Goal: Task Accomplishment & Management: Use online tool/utility

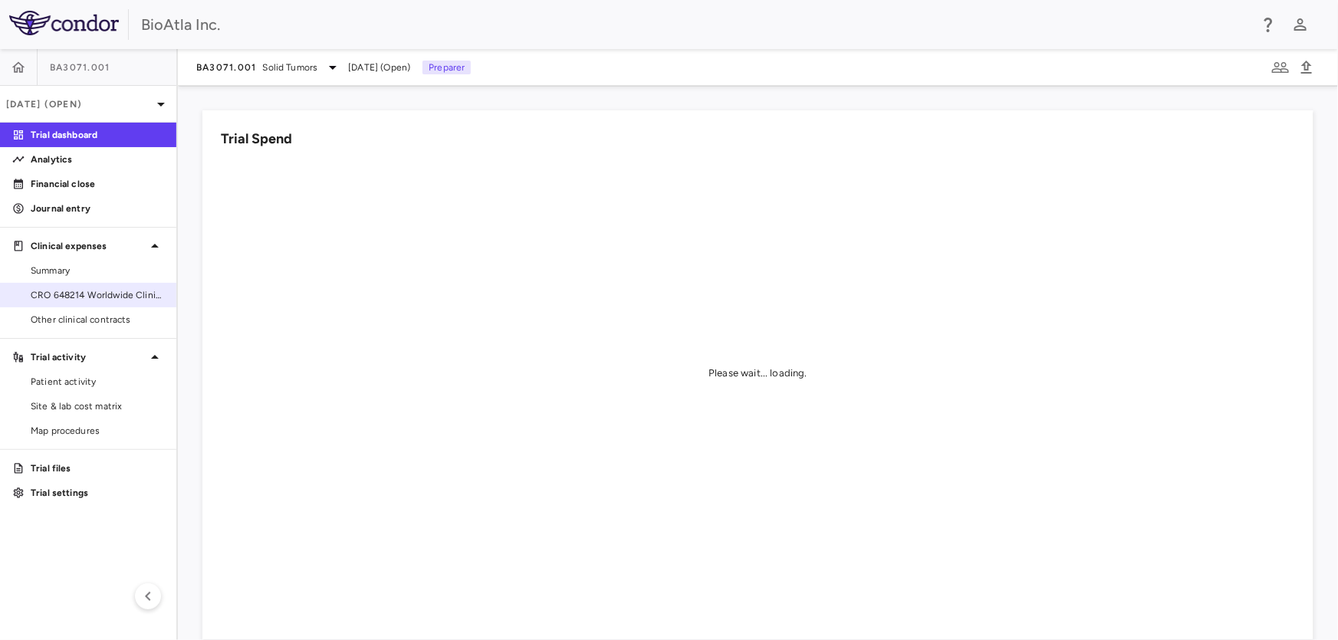
click at [107, 299] on span "CRO 648214 Worldwide Clinical Trials Holdings, Inc." at bounding box center [97, 295] width 133 height 14
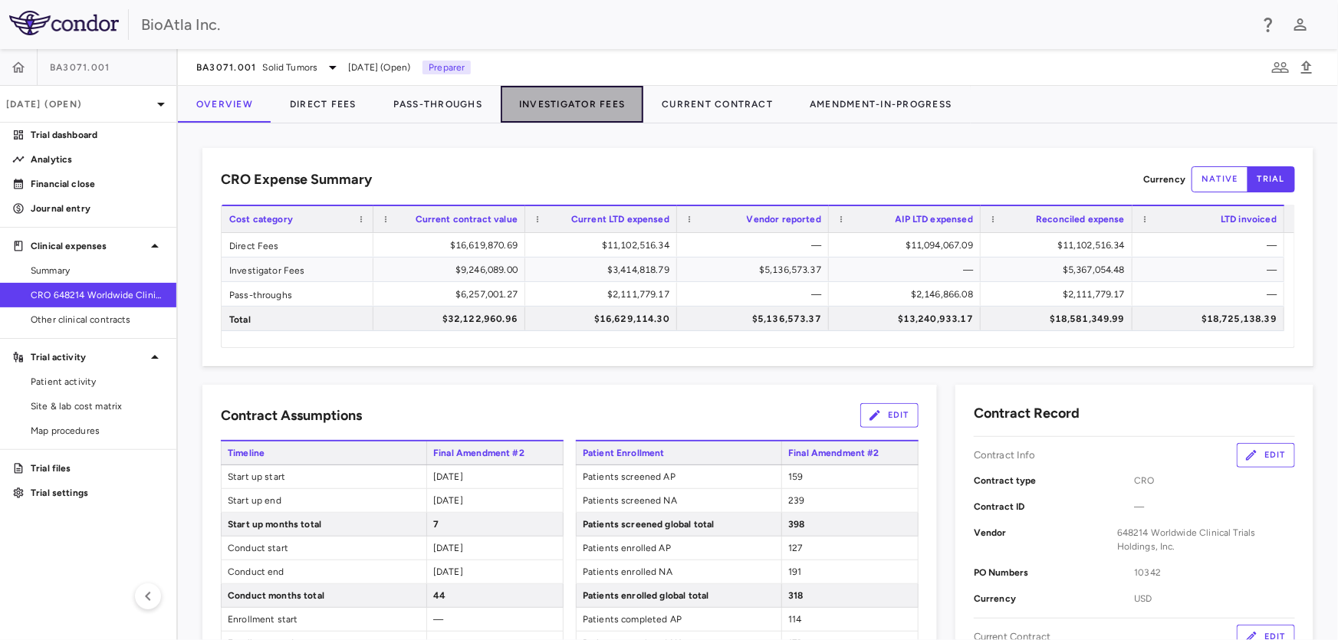
click at [610, 100] on button "Investigator Fees" at bounding box center [572, 104] width 143 height 37
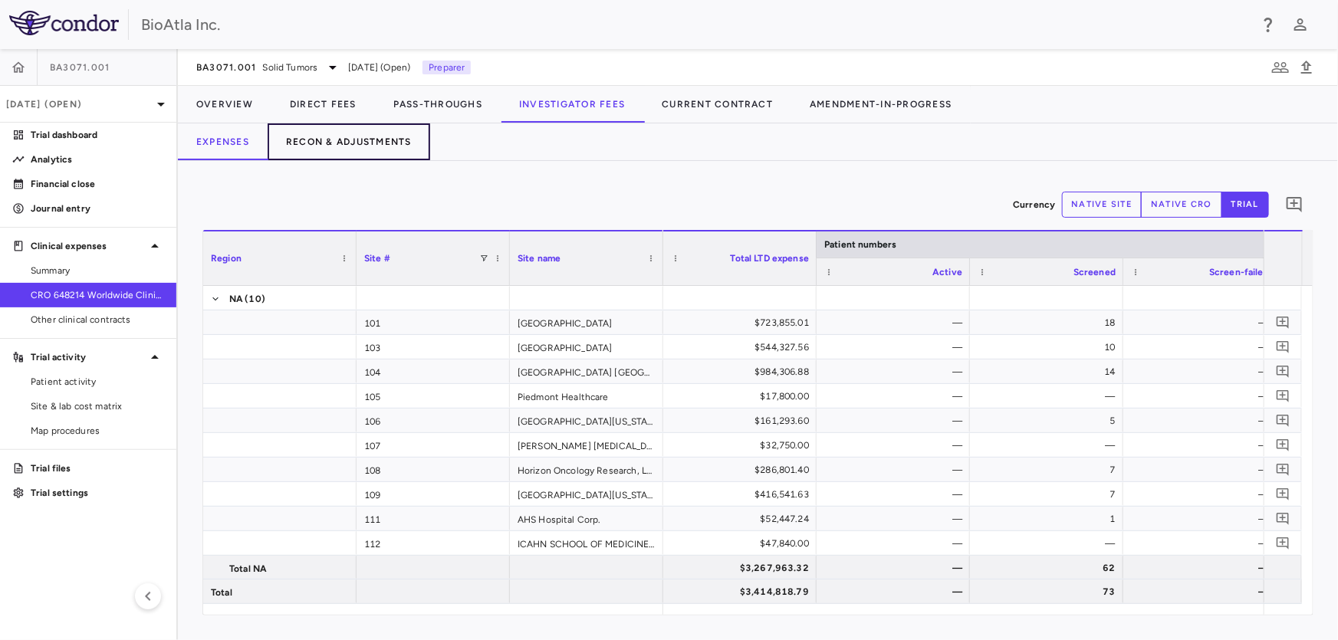
click at [382, 143] on button "Recon & Adjustments" at bounding box center [349, 141] width 163 height 37
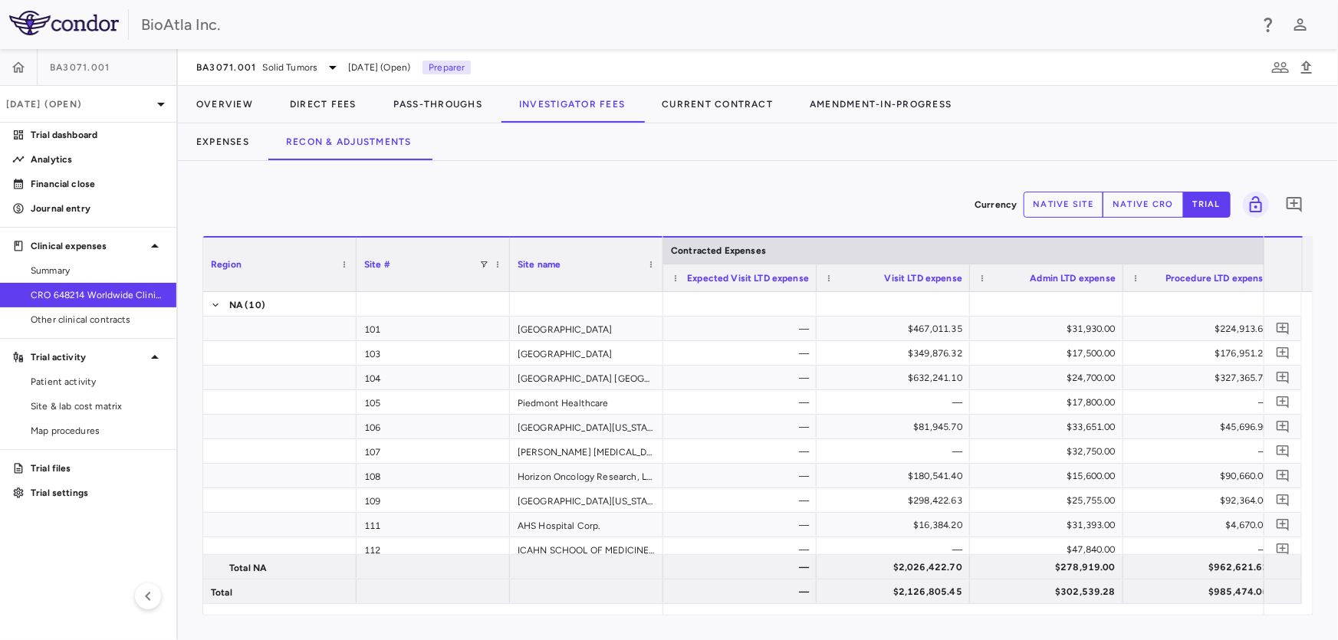
click at [1055, 210] on button "native site" at bounding box center [1063, 205] width 80 height 26
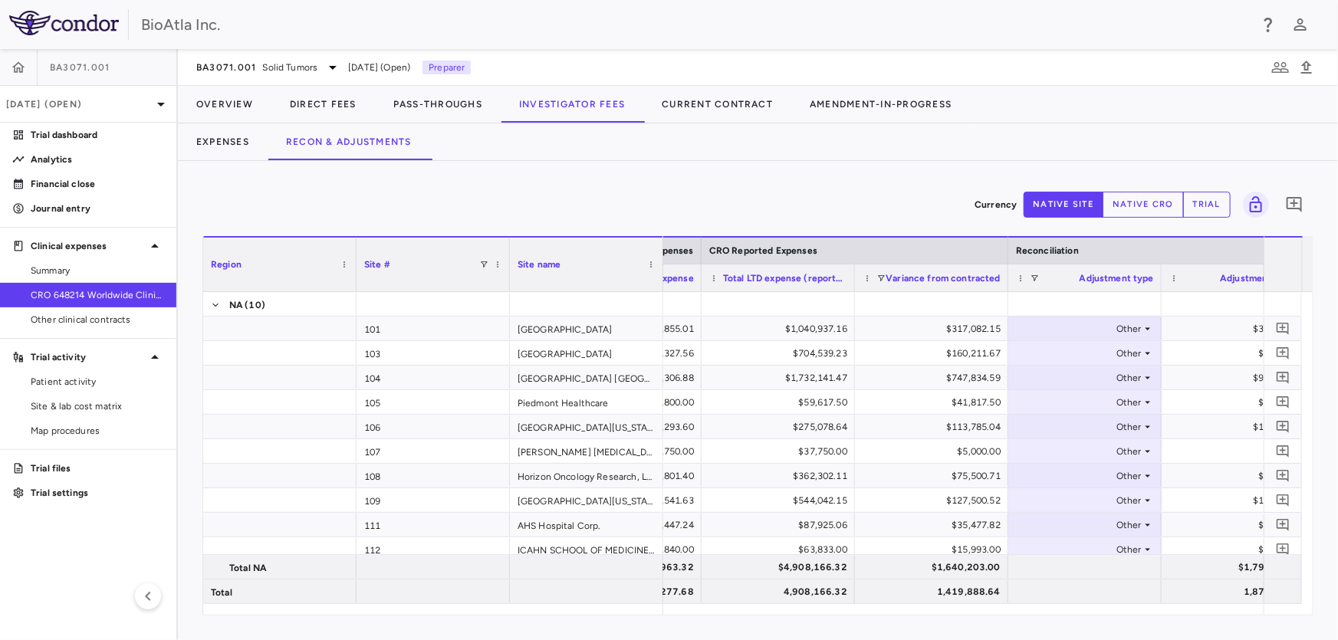
scroll to position [0, 506]
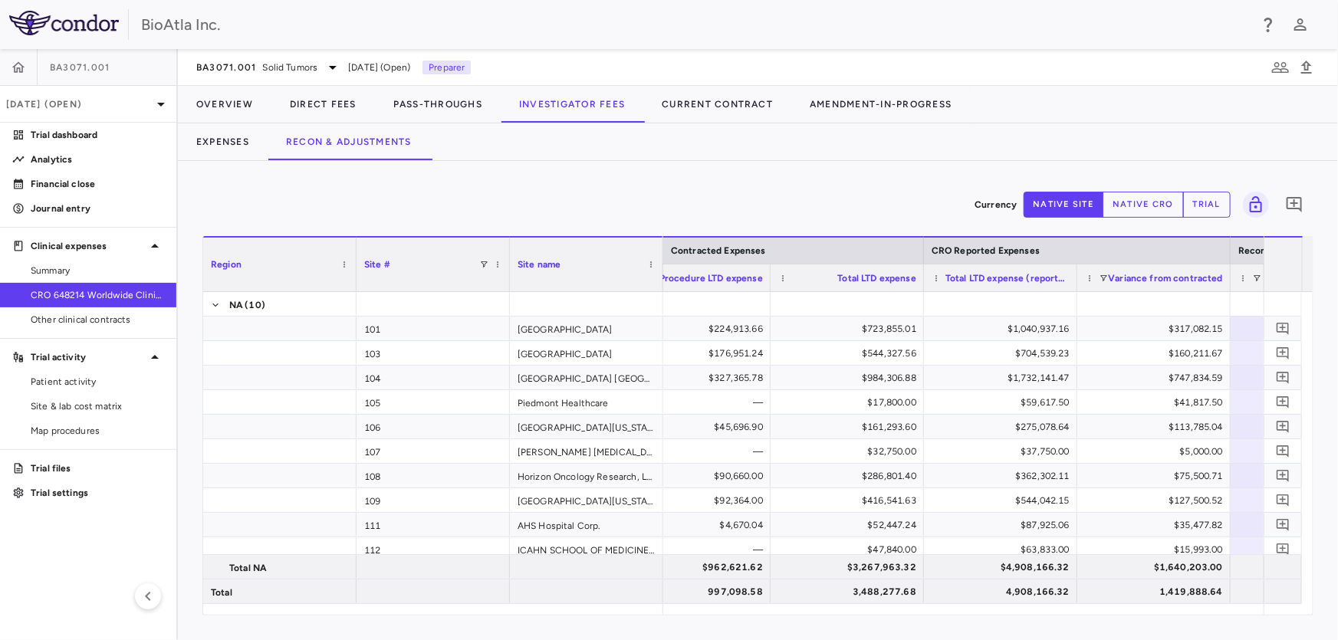
click at [1128, 199] on button "native cro" at bounding box center [1142, 205] width 81 height 26
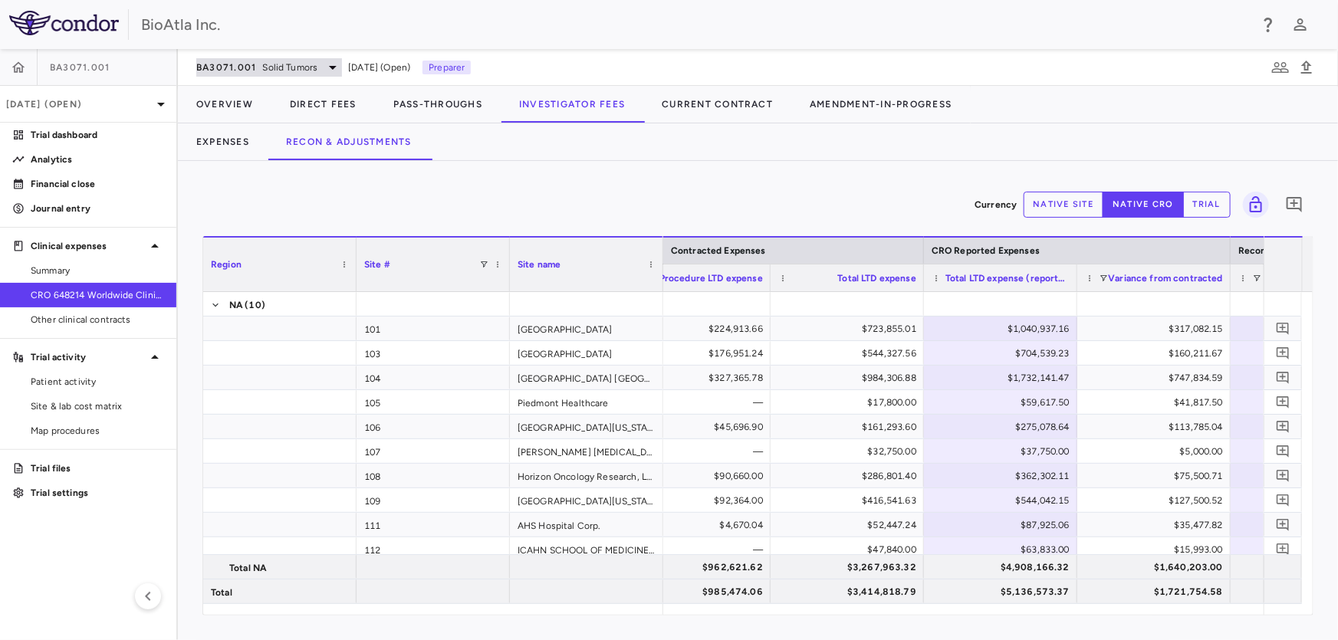
click at [300, 61] on span "Solid Tumors" at bounding box center [290, 68] width 55 height 14
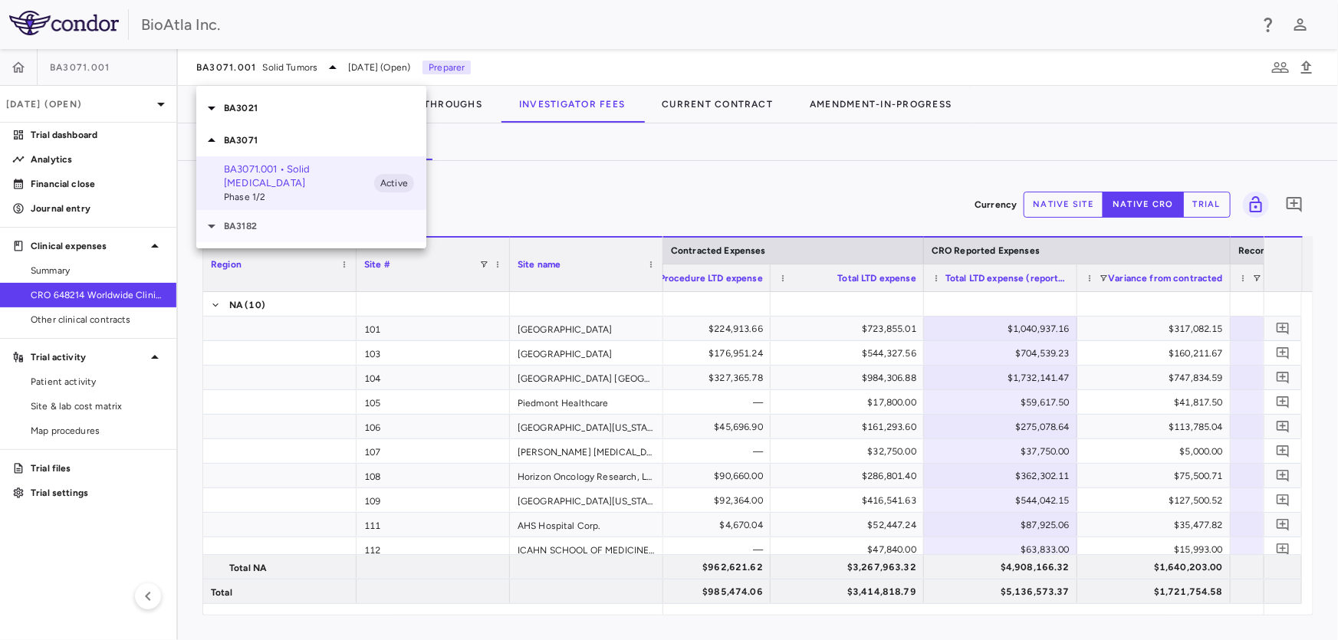
click at [240, 219] on p "BA3182" at bounding box center [325, 226] width 202 height 14
click at [238, 248] on p "BA3182.001 • [MEDICAL_DATA]" at bounding box center [299, 255] width 150 height 14
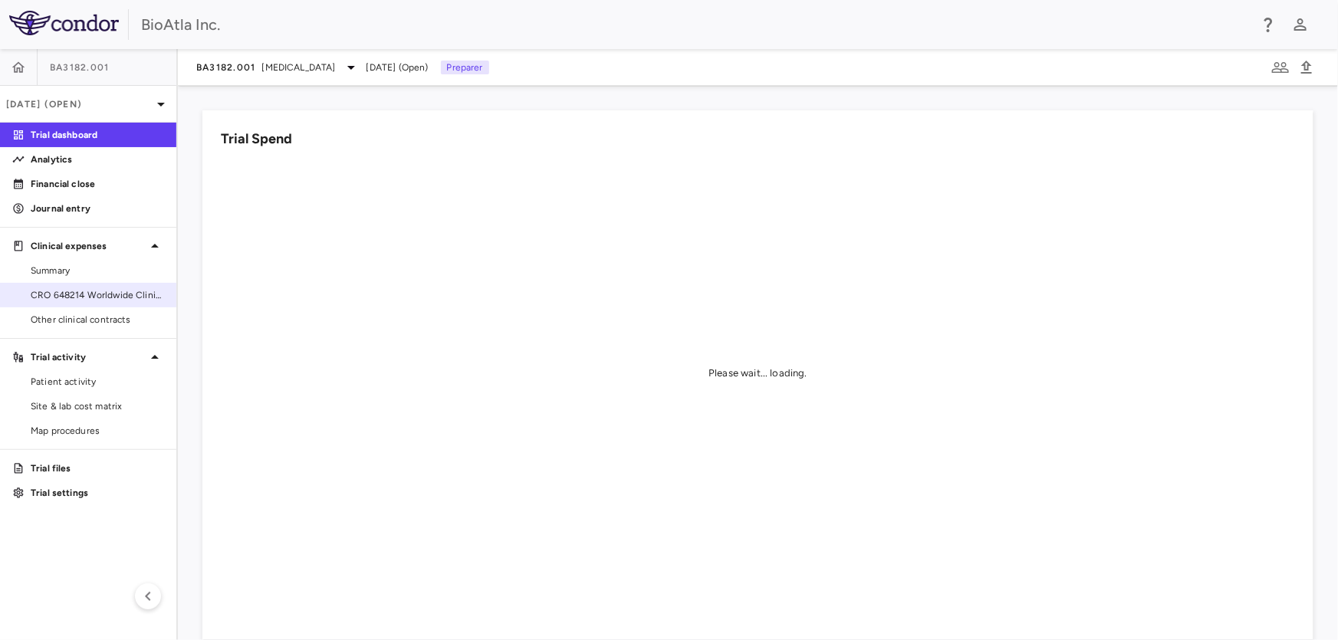
click at [84, 297] on span "CRO 648214 Worldwide Clinical Trials Holdings, Inc." at bounding box center [97, 295] width 133 height 14
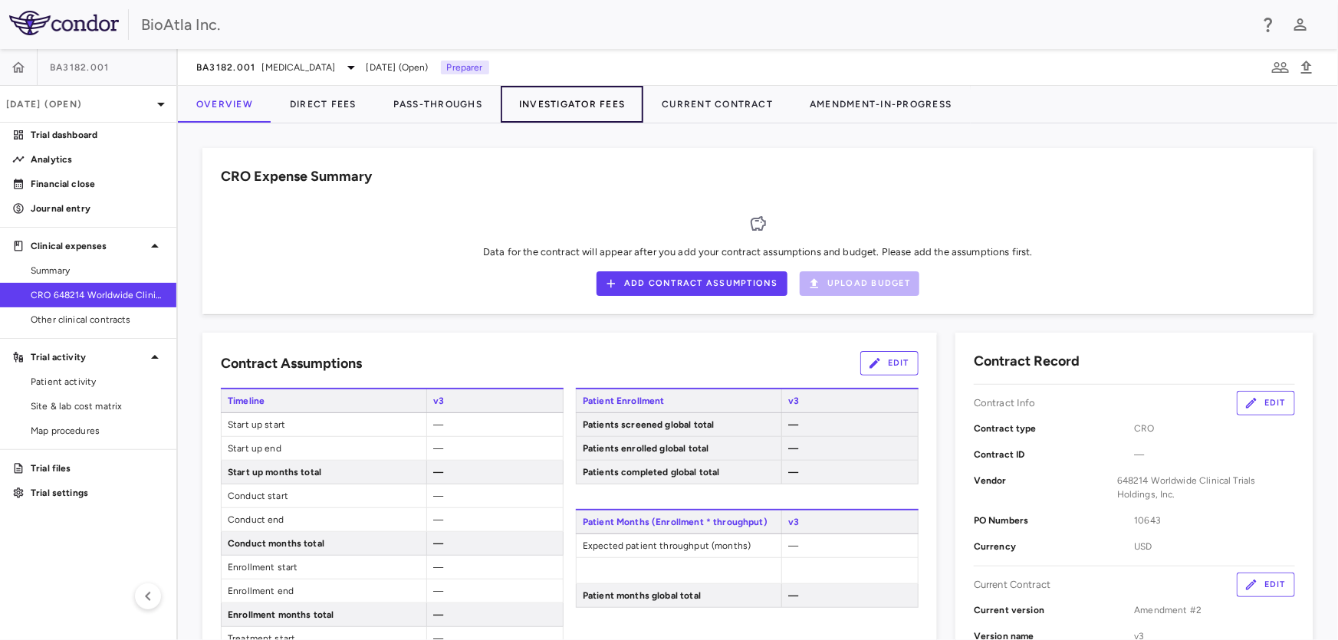
click at [576, 95] on button "Investigator Fees" at bounding box center [572, 104] width 143 height 37
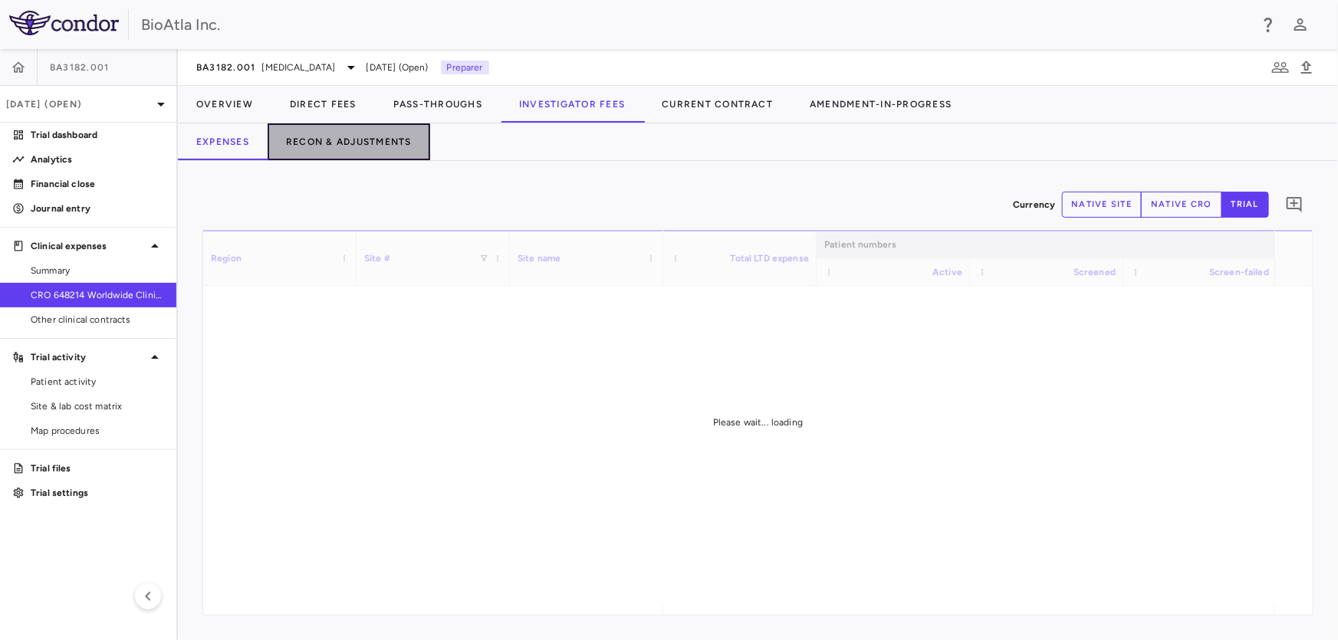
click at [366, 144] on button "Recon & Adjustments" at bounding box center [349, 141] width 163 height 37
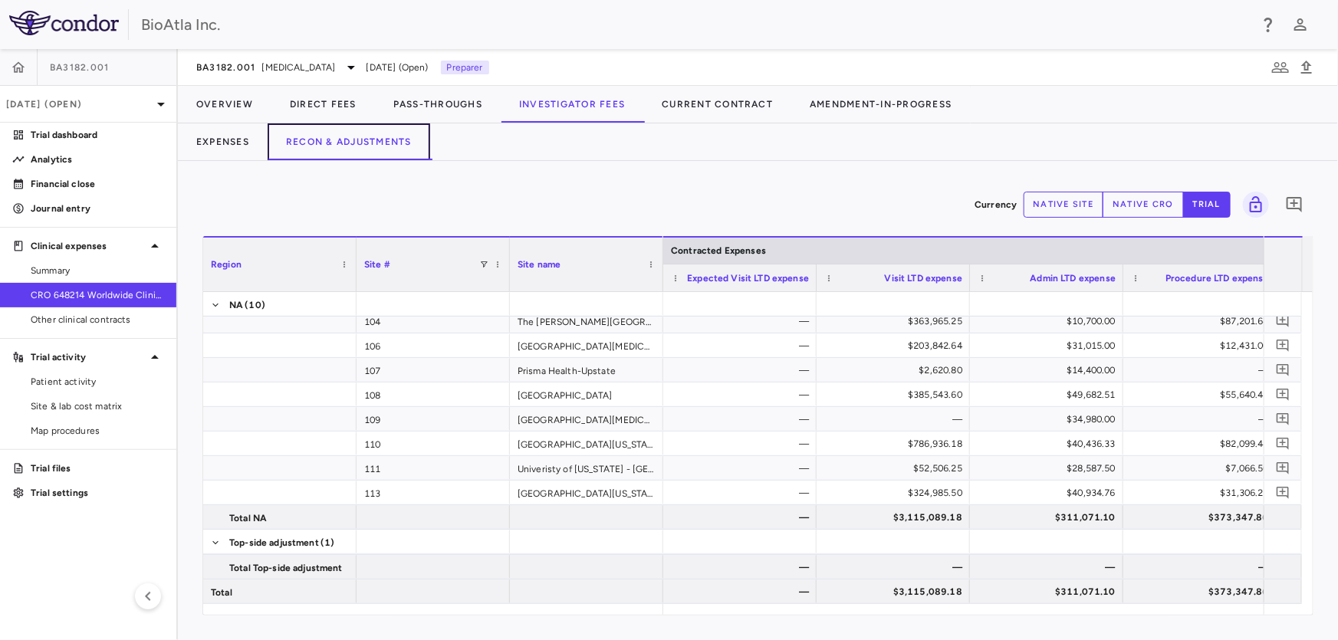
scroll to position [79, 0]
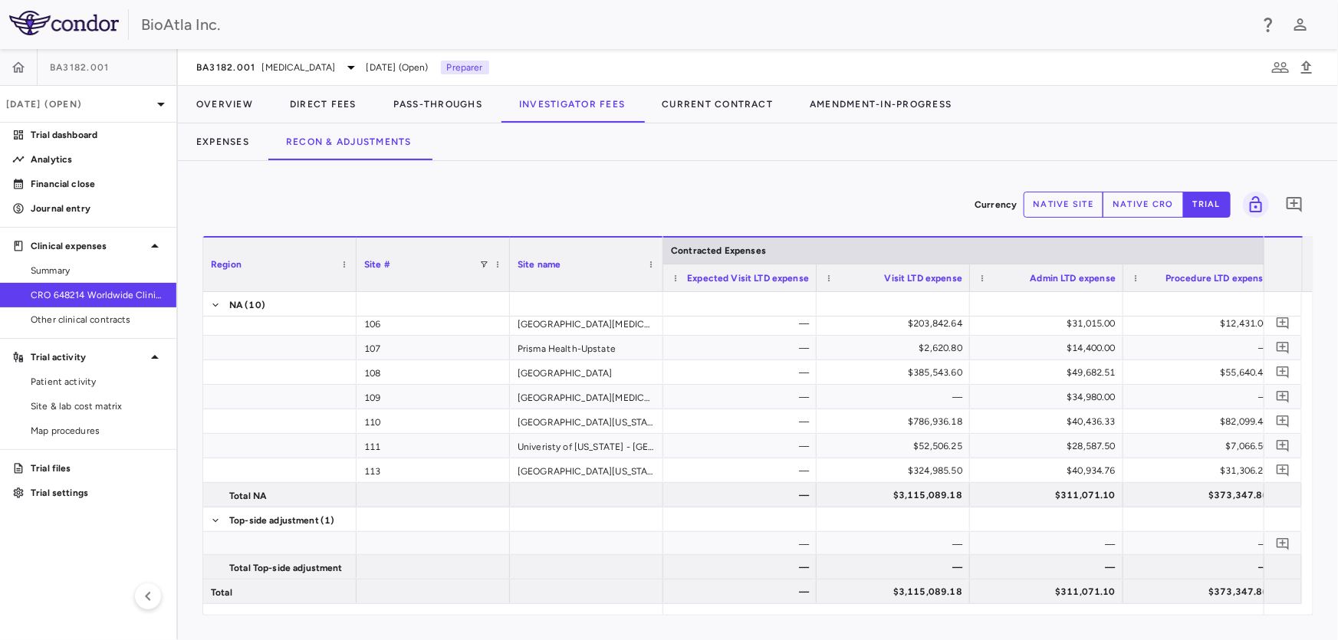
click at [1122, 205] on button "native cro" at bounding box center [1142, 205] width 81 height 26
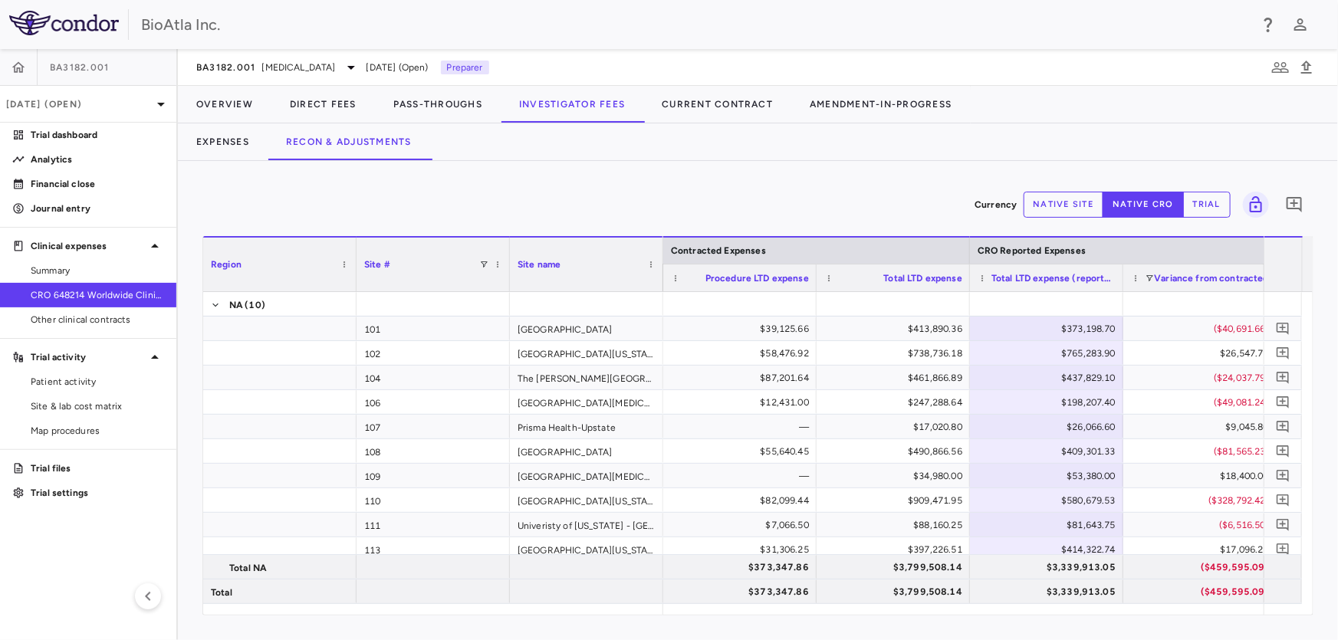
scroll to position [0, 462]
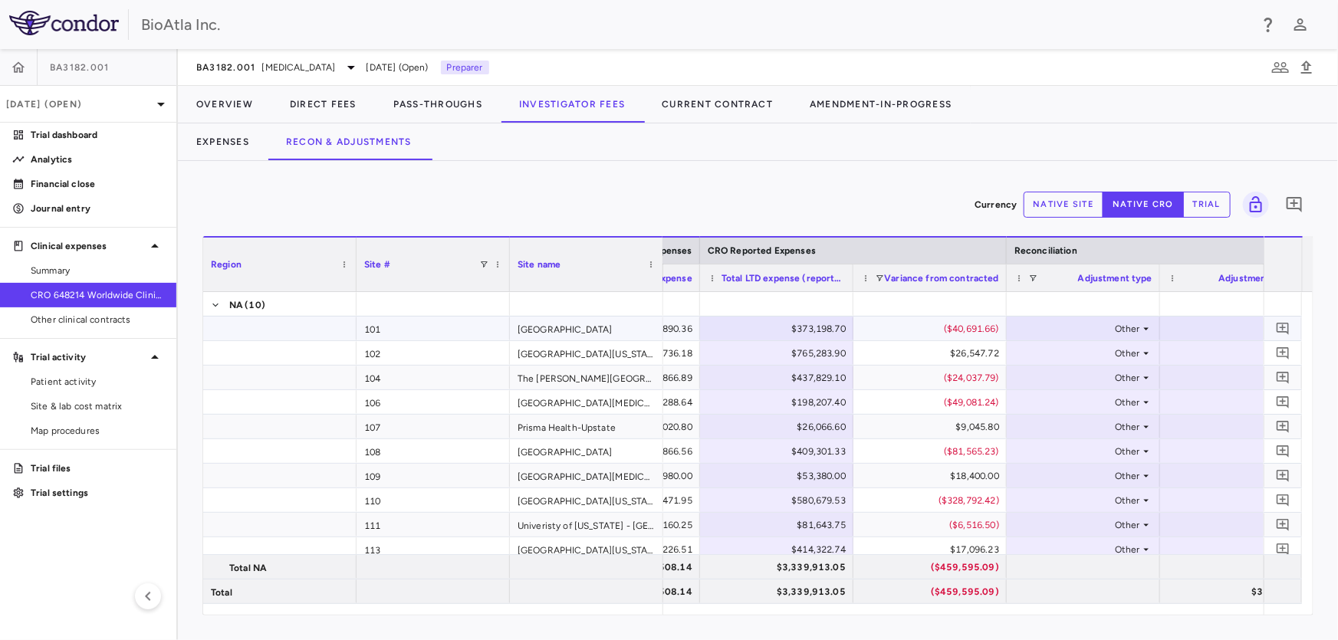
click at [786, 337] on div "$373,198.70" at bounding box center [780, 329] width 132 height 25
drag, startPoint x: 781, startPoint y: 327, endPoint x: 855, endPoint y: 316, distance: 74.4
click at [855, 317] on div "$413,890.36 ​ ******** ($40,691.66) Other $0.00 $413,890.36 $39,125.66" at bounding box center [699, 329] width 1533 height 25
click at [828, 541] on div "$414,322.74" at bounding box center [780, 549] width 132 height 25
drag, startPoint x: 772, startPoint y: 547, endPoint x: 842, endPoint y: 544, distance: 70.6
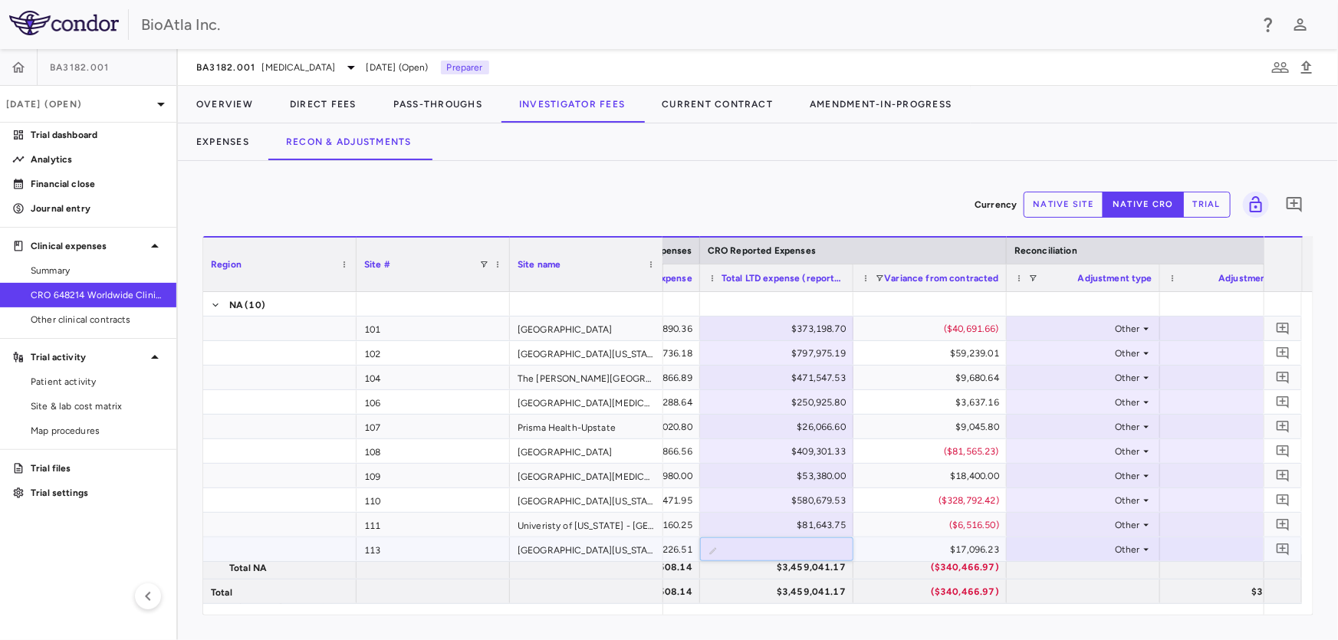
click at [842, 544] on input "*********" at bounding box center [788, 550] width 129 height 25
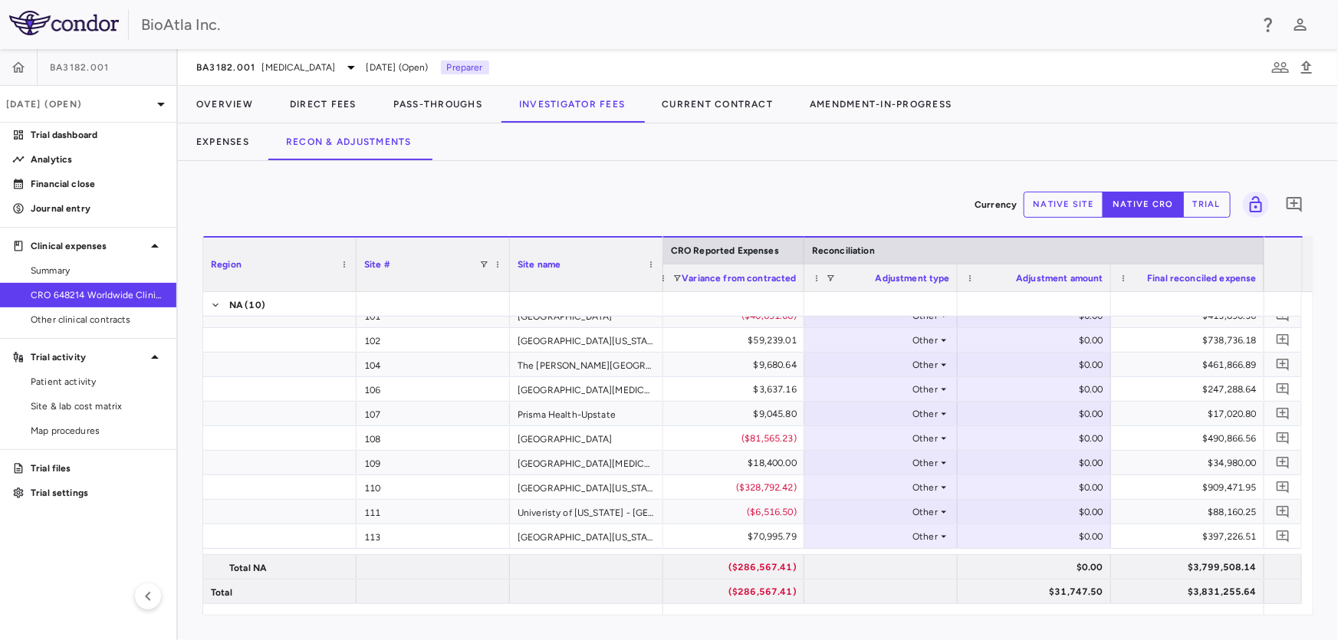
scroll to position [0, 0]
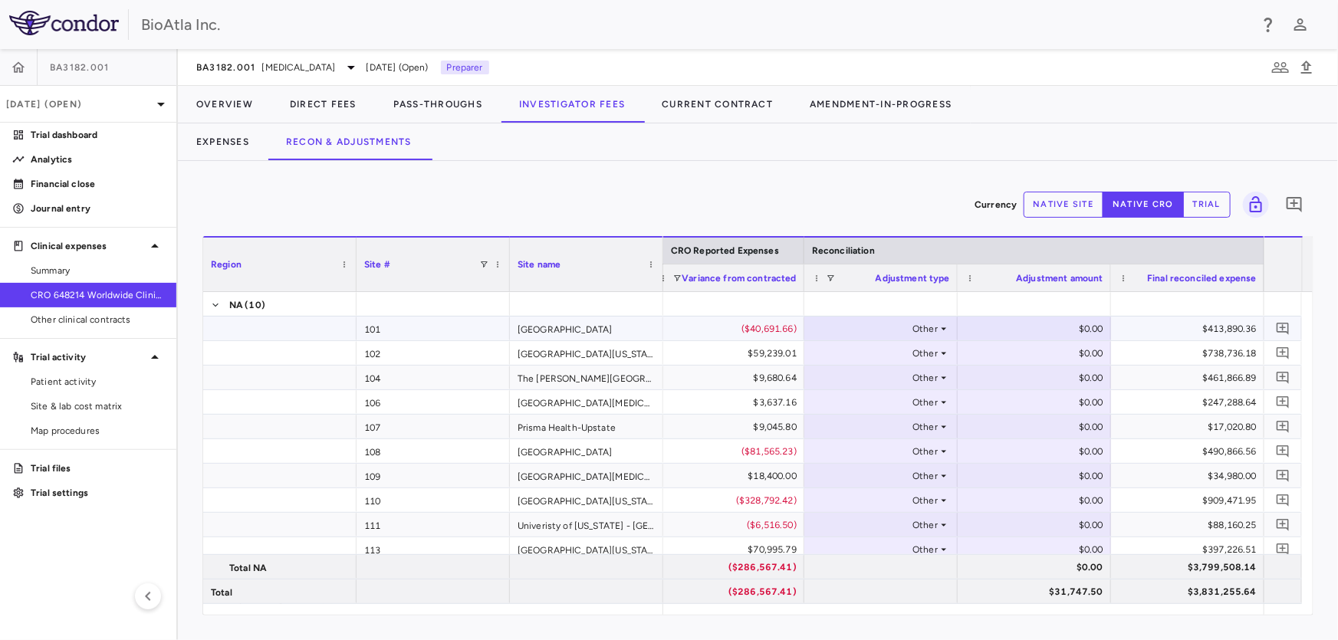
click at [1041, 322] on div "$0.00" at bounding box center [1037, 329] width 132 height 25
click at [1103, 547] on div "$0.00" at bounding box center [1033, 549] width 153 height 24
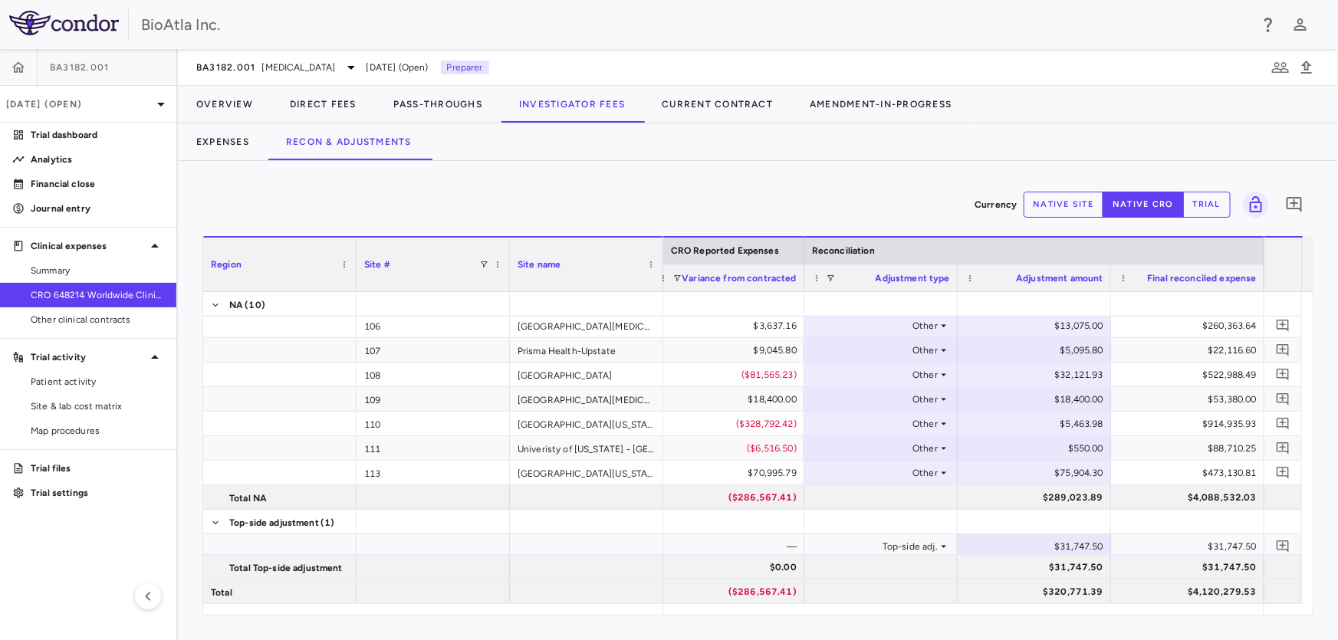
scroll to position [79, 0]
click at [1126, 545] on div "$31,747.50" at bounding box center [1190, 544] width 132 height 25
click at [1073, 542] on div "$31,747.50" at bounding box center [1037, 544] width 132 height 25
drag, startPoint x: 1039, startPoint y: 541, endPoint x: 1131, endPoint y: 536, distance: 92.1
click at [1131, 536] on div "— — Top-side adj. ​ ******* $31,747.50" at bounding box center [497, 544] width 1533 height 25
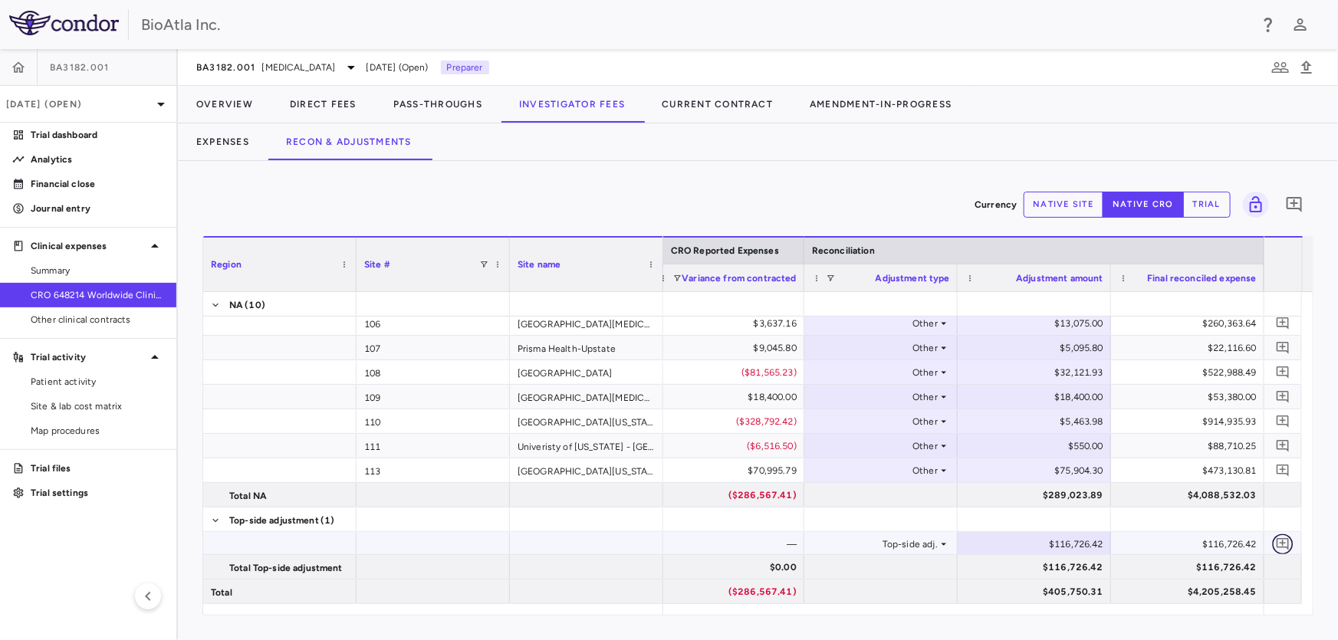
click at [1280, 540] on icon "Add comment" at bounding box center [1283, 544] width 15 height 15
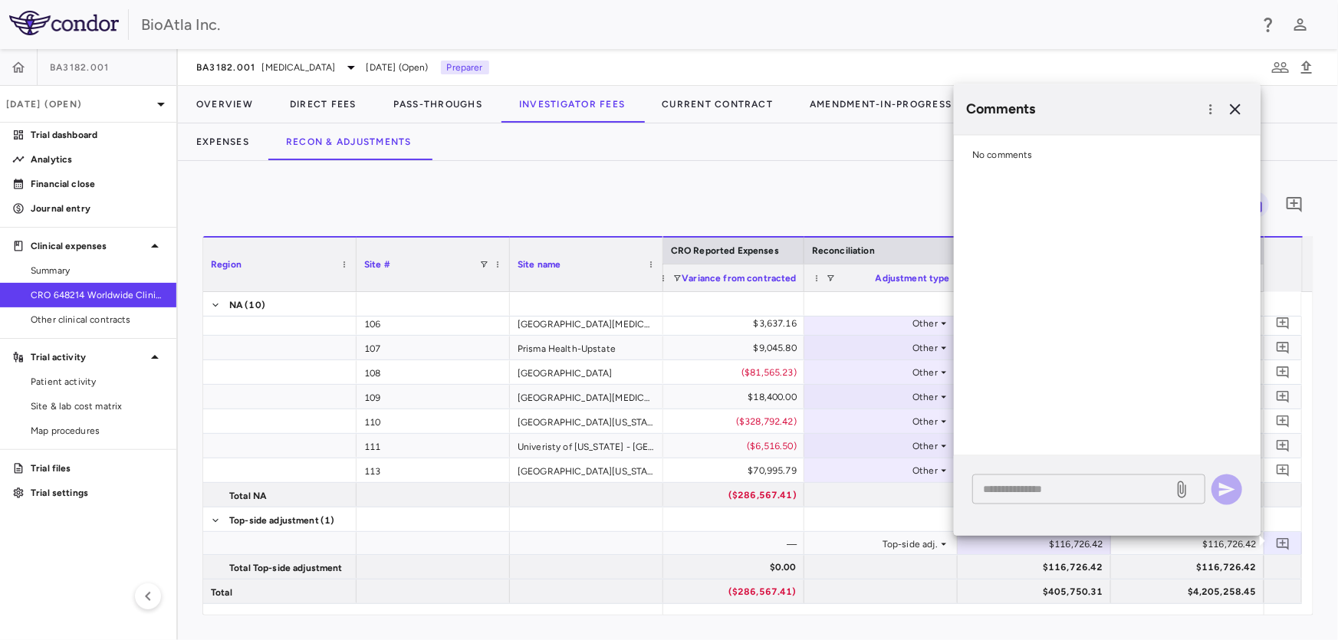
click at [989, 484] on textarea at bounding box center [1072, 489] width 179 height 17
type textarea "*"
click at [1212, 106] on icon "button" at bounding box center [1210, 108] width 15 height 15
click at [1177, 140] on div "Show prior period comments" at bounding box center [1132, 141] width 180 height 28
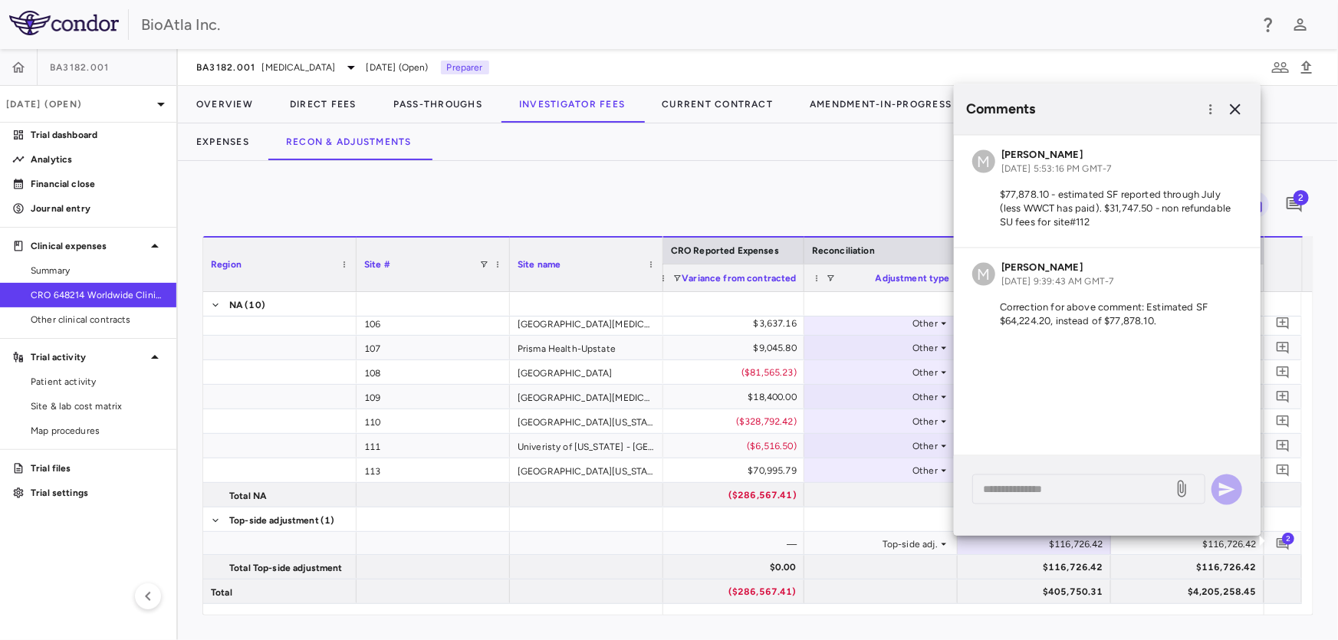
click at [1004, 199] on p "$77,878.10 - estimated SF reported through July (less WWCT has paid). $31,747.5…" at bounding box center [1107, 207] width 270 height 41
drag, startPoint x: 1000, startPoint y: 192, endPoint x: 1102, endPoint y: 232, distance: 109.5
click at [1102, 232] on div "M [PERSON_NAME] [DATE] 5:53:16 PM GMT-7 $77,878.10 - estimated SF reported thro…" at bounding box center [1107, 191] width 307 height 112
copy p "$77,878.10 - estimated SF reported through July (less WWCT has paid). $31,747.5…"
click at [1238, 107] on icon "button" at bounding box center [1235, 109] width 18 height 18
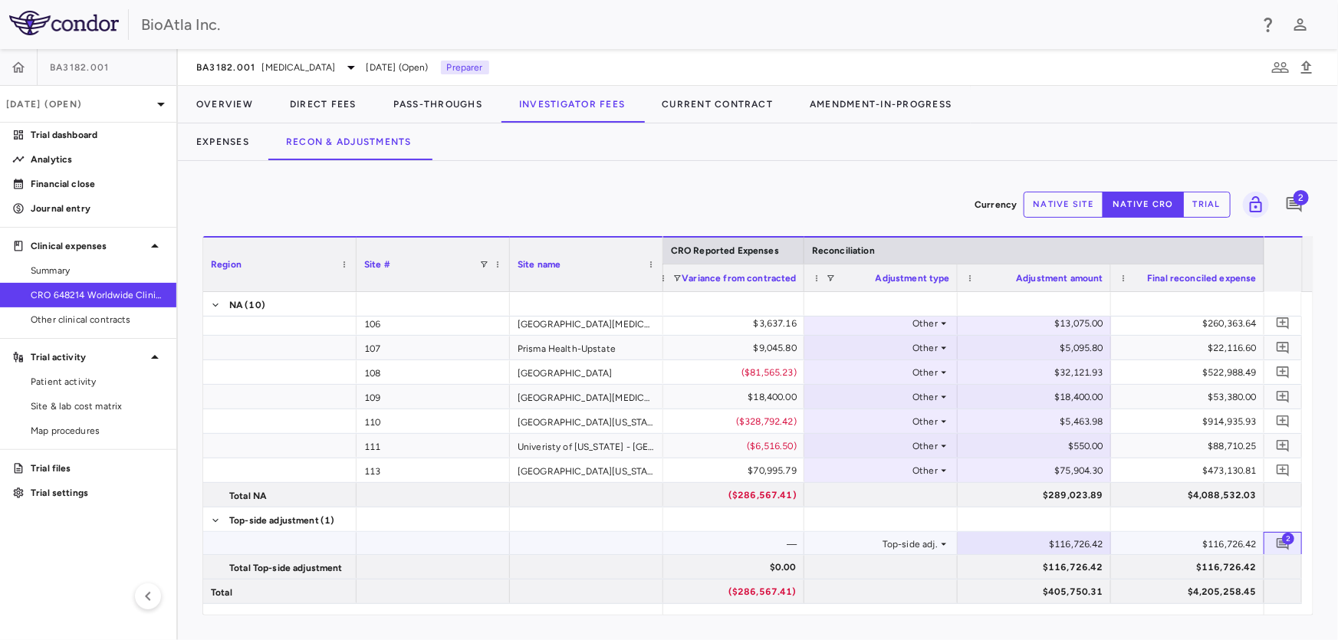
click at [1289, 537] on span "2" at bounding box center [1288, 538] width 12 height 12
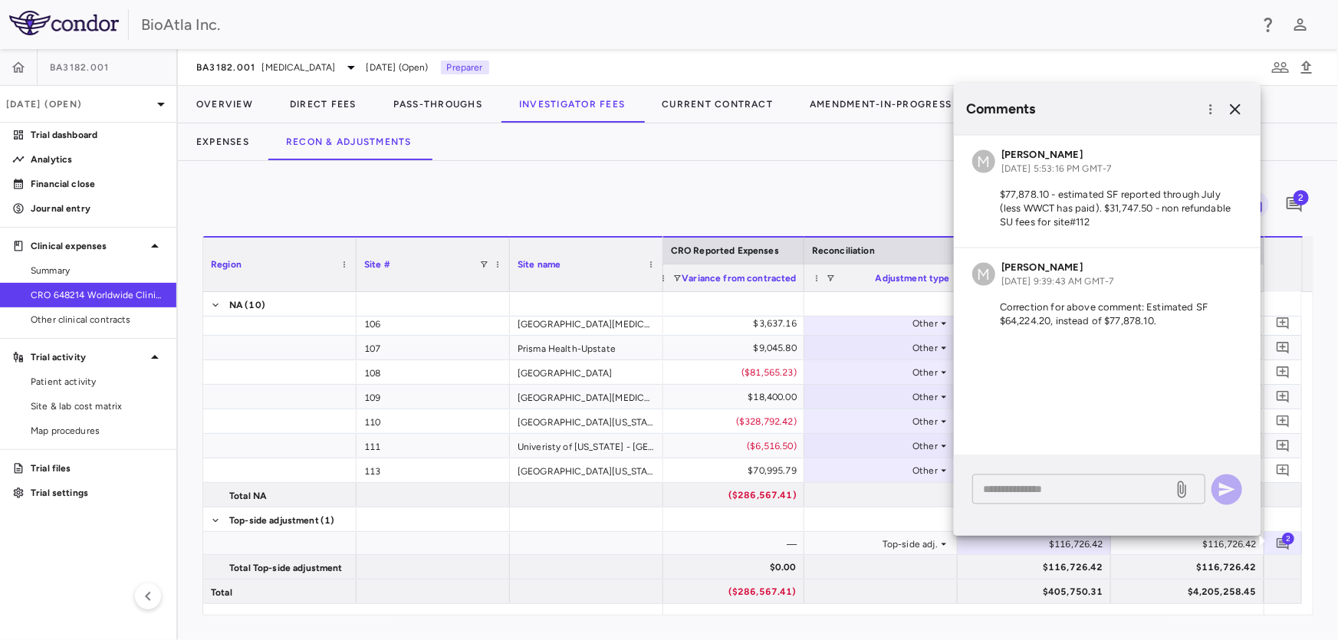
click at [1034, 486] on textarea at bounding box center [1072, 489] width 179 height 17
paste textarea "**********"
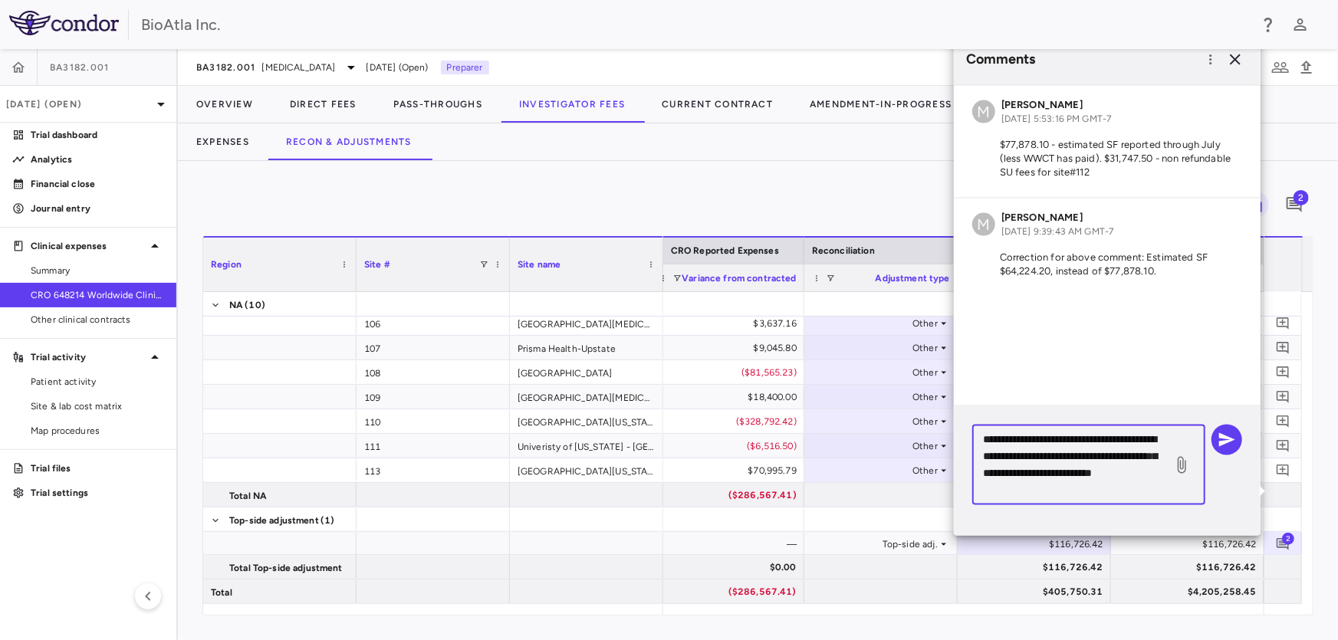
click at [1026, 456] on textarea "**********" at bounding box center [1072, 464] width 179 height 67
click at [987, 441] on textarea "**********" at bounding box center [1072, 464] width 179 height 67
drag, startPoint x: 991, startPoint y: 438, endPoint x: 1036, endPoint y: 444, distance: 45.6
click at [1036, 444] on textarea "**********" at bounding box center [1072, 464] width 179 height 67
type textarea "**********"
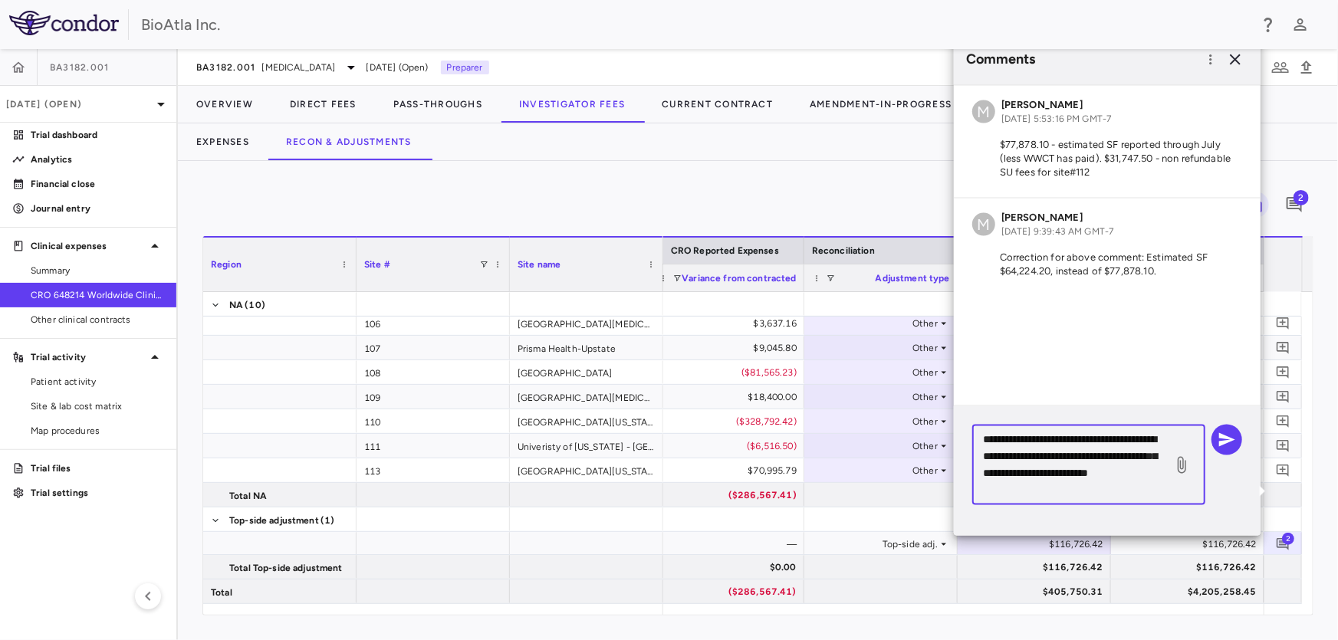
click at [1088, 498] on div "**********" at bounding box center [1088, 465] width 233 height 80
click at [1231, 436] on icon "button" at bounding box center [1226, 440] width 18 height 18
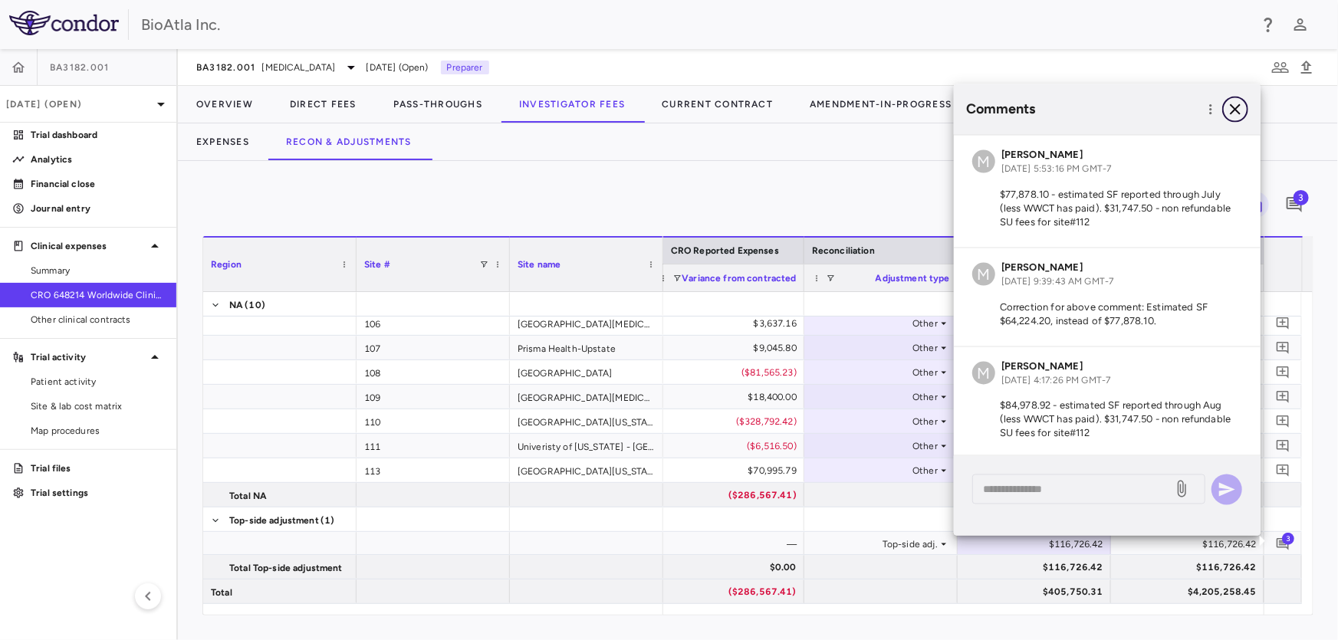
click at [1233, 110] on icon "button" at bounding box center [1235, 109] width 18 height 18
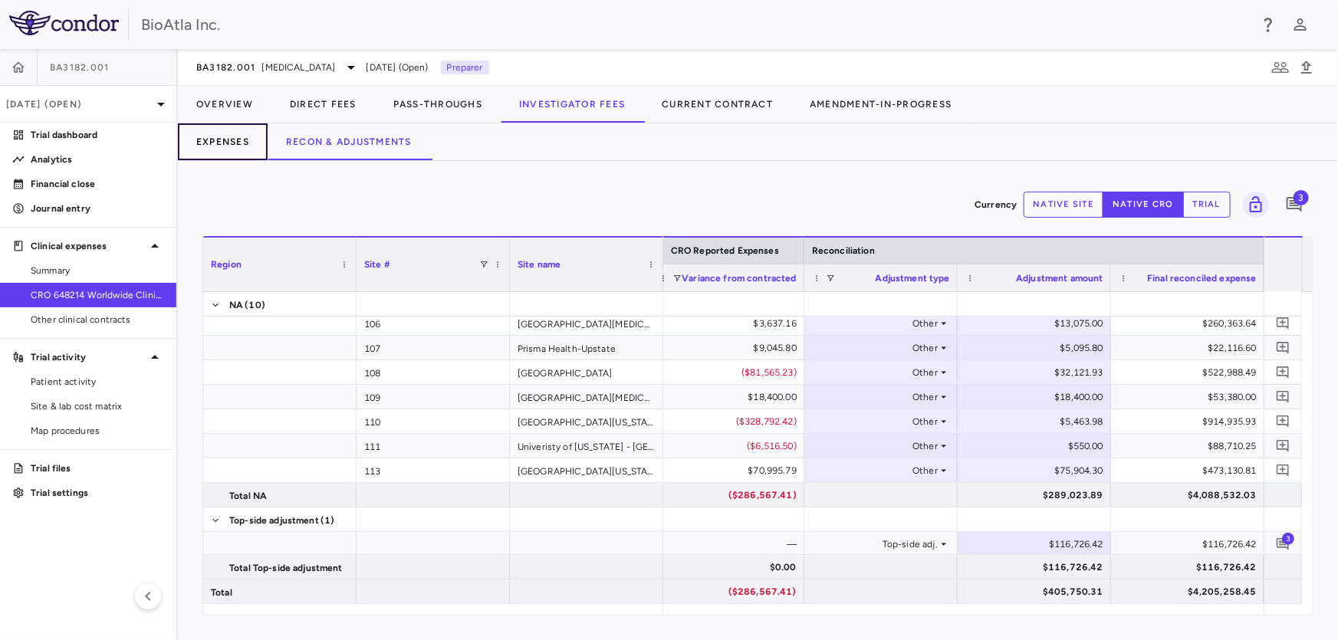
click at [223, 143] on button "Expenses" at bounding box center [223, 141] width 90 height 37
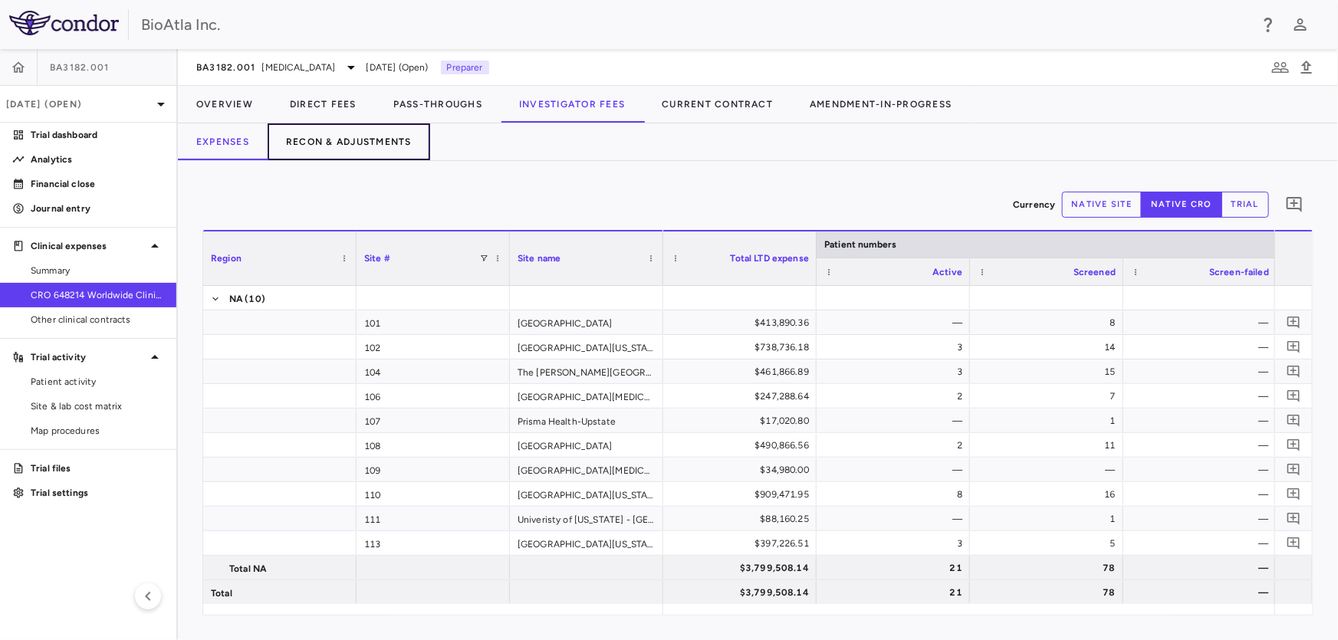
click at [355, 133] on button "Recon & Adjustments" at bounding box center [349, 141] width 163 height 37
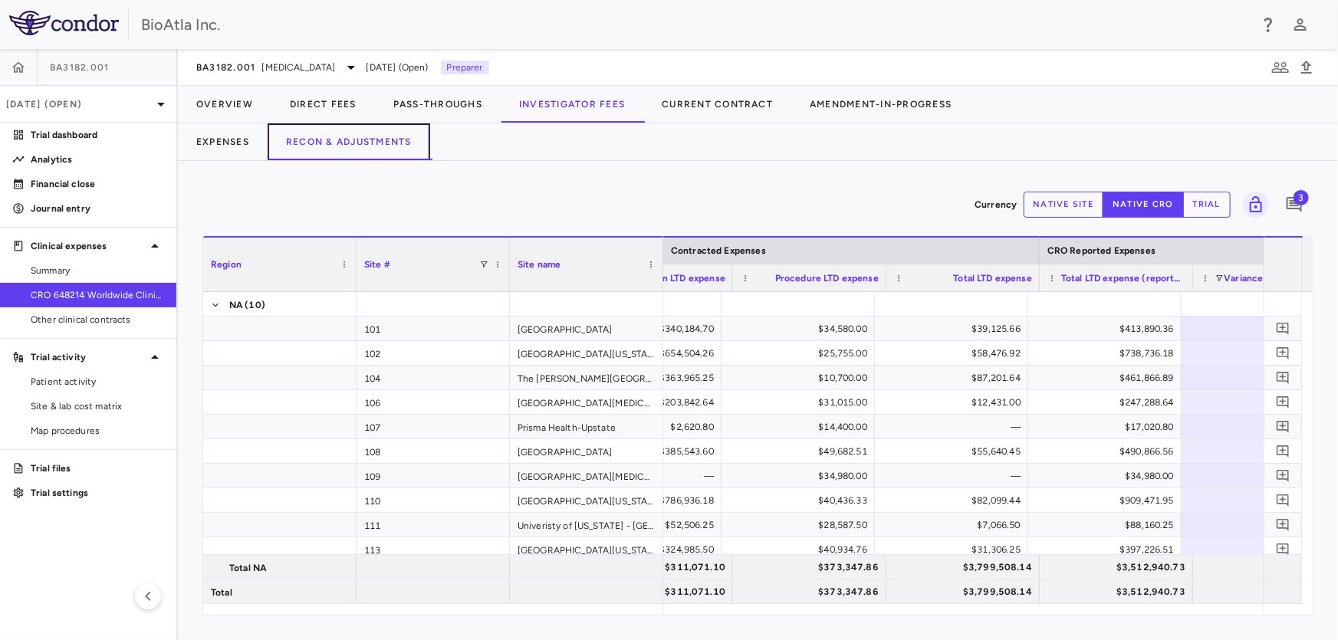
scroll to position [0, 390]
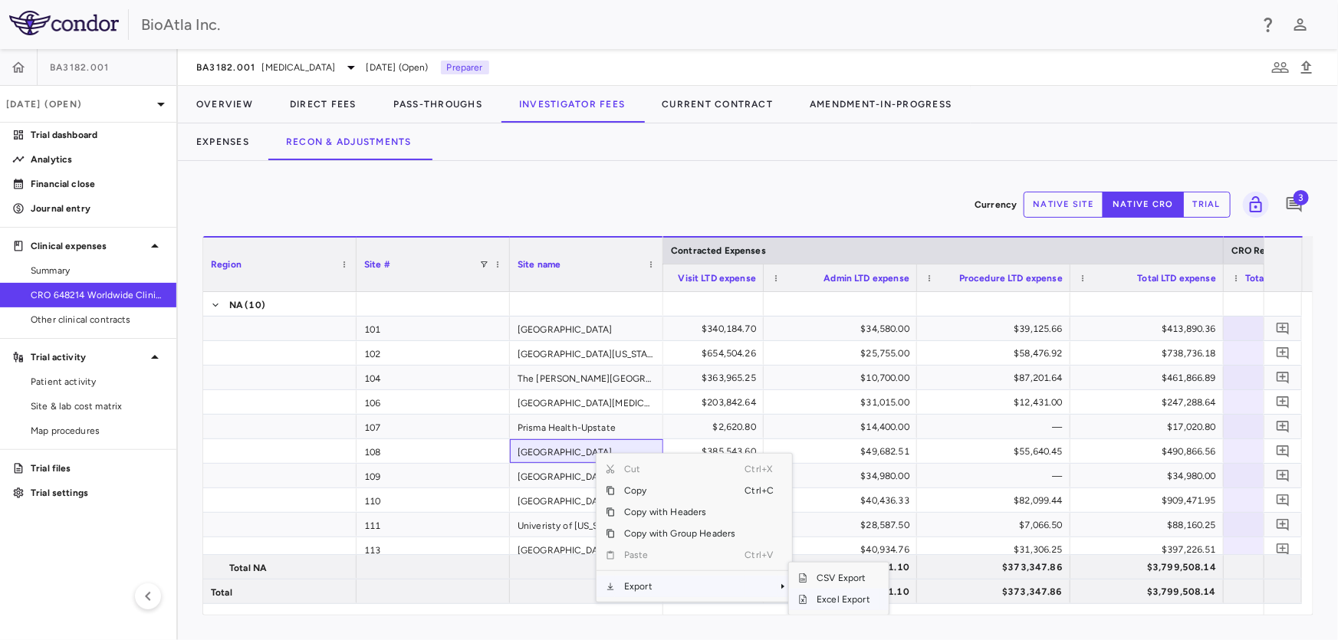
click at [835, 599] on span "Excel Export" at bounding box center [843, 599] width 72 height 21
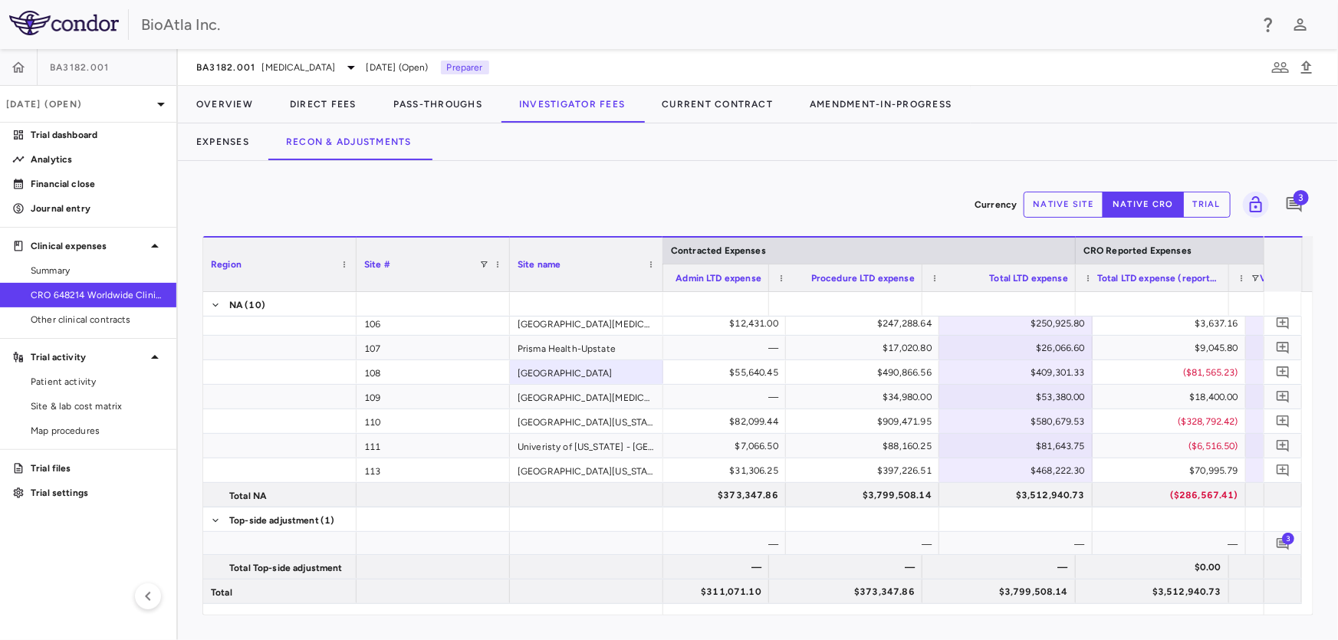
scroll to position [0, 354]
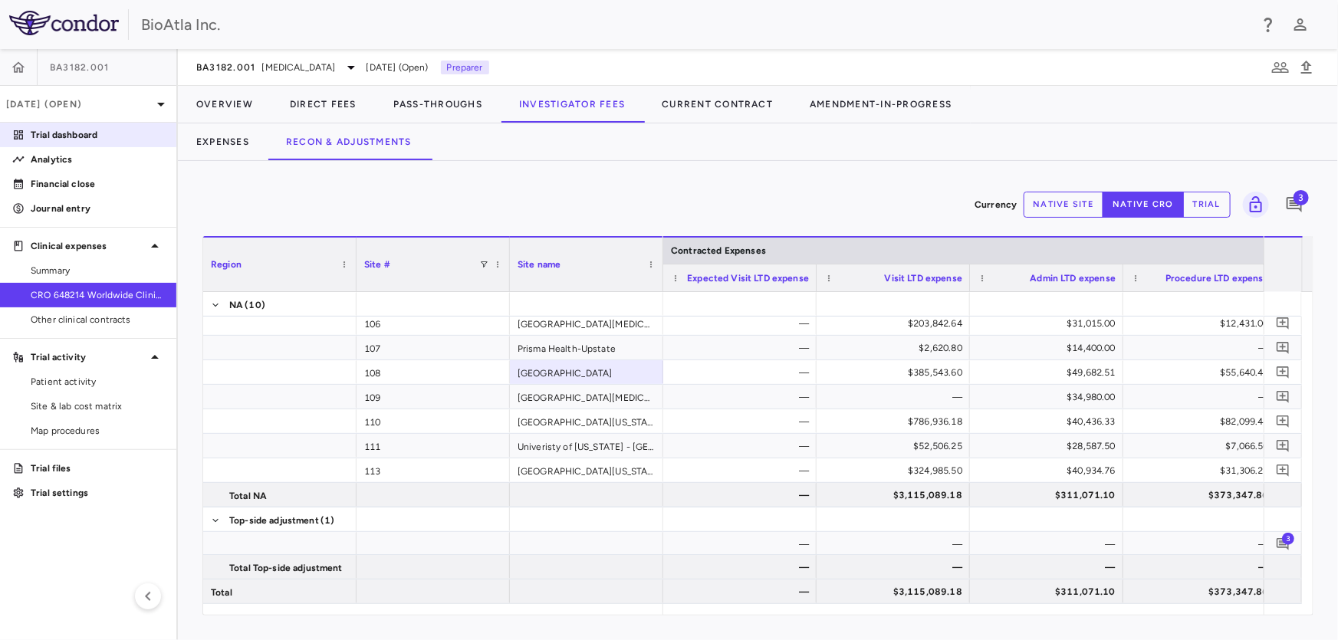
click at [45, 135] on p "Trial dashboard" at bounding box center [97, 135] width 133 height 14
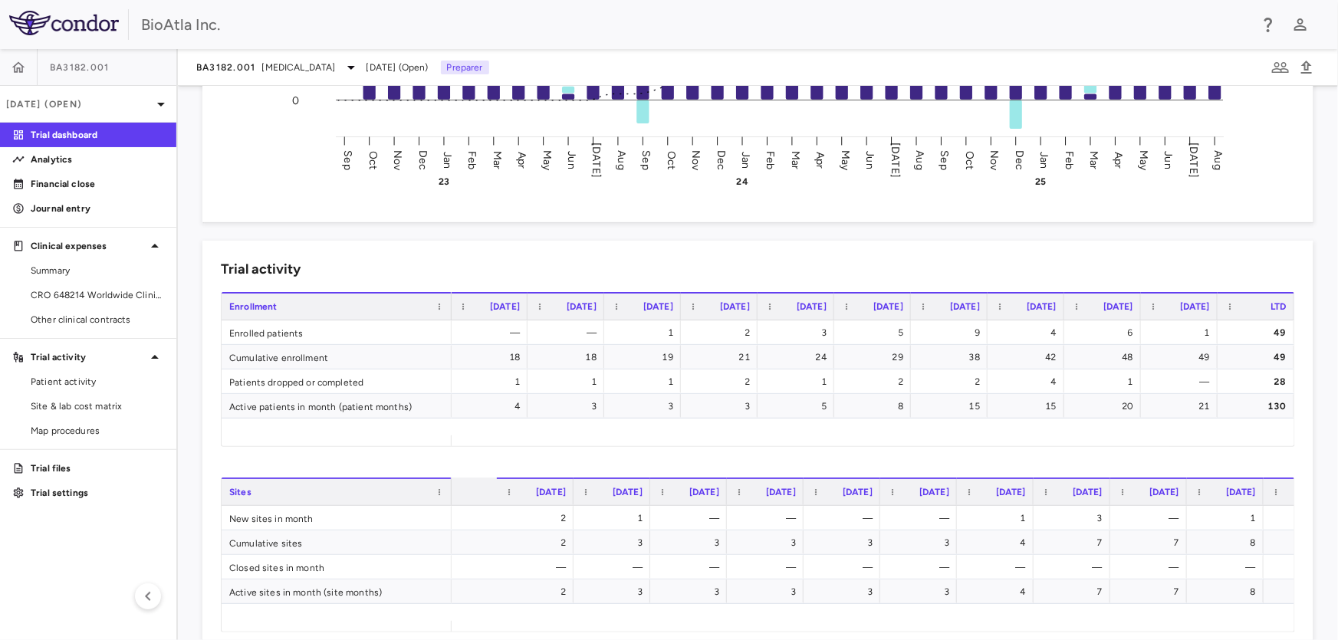
scroll to position [0, 1242]
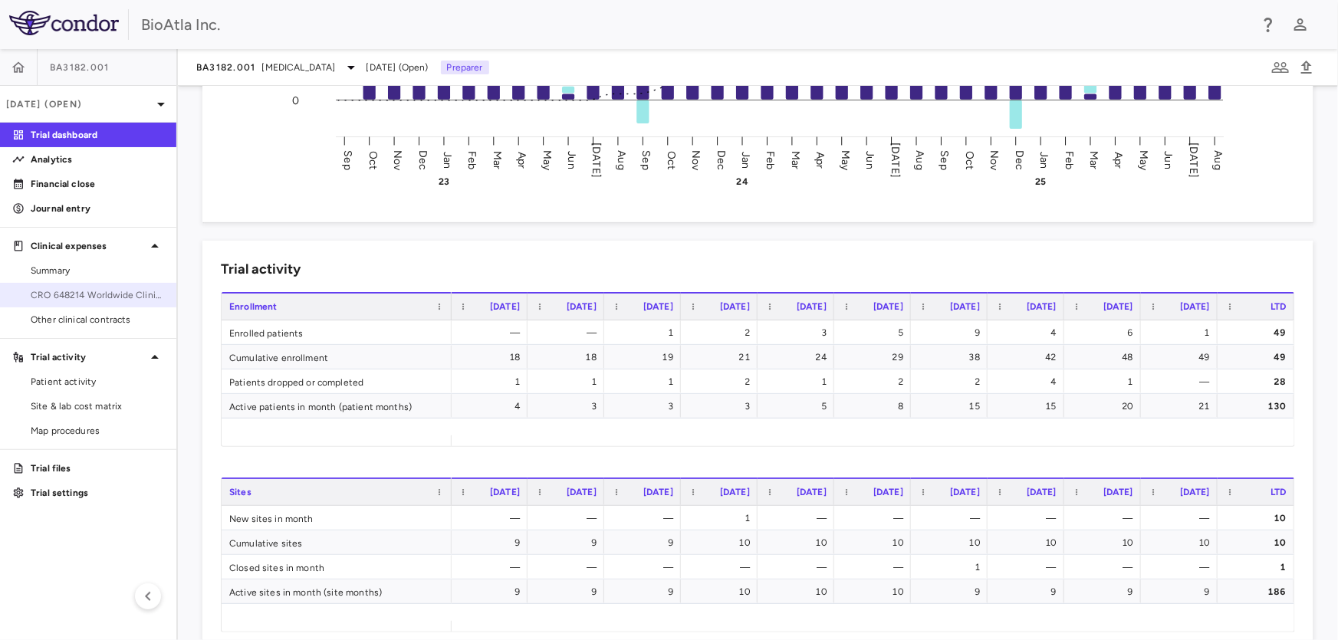
click at [95, 297] on span "CRO 648214 Worldwide Clinical Trials Holdings, Inc." at bounding box center [97, 295] width 133 height 14
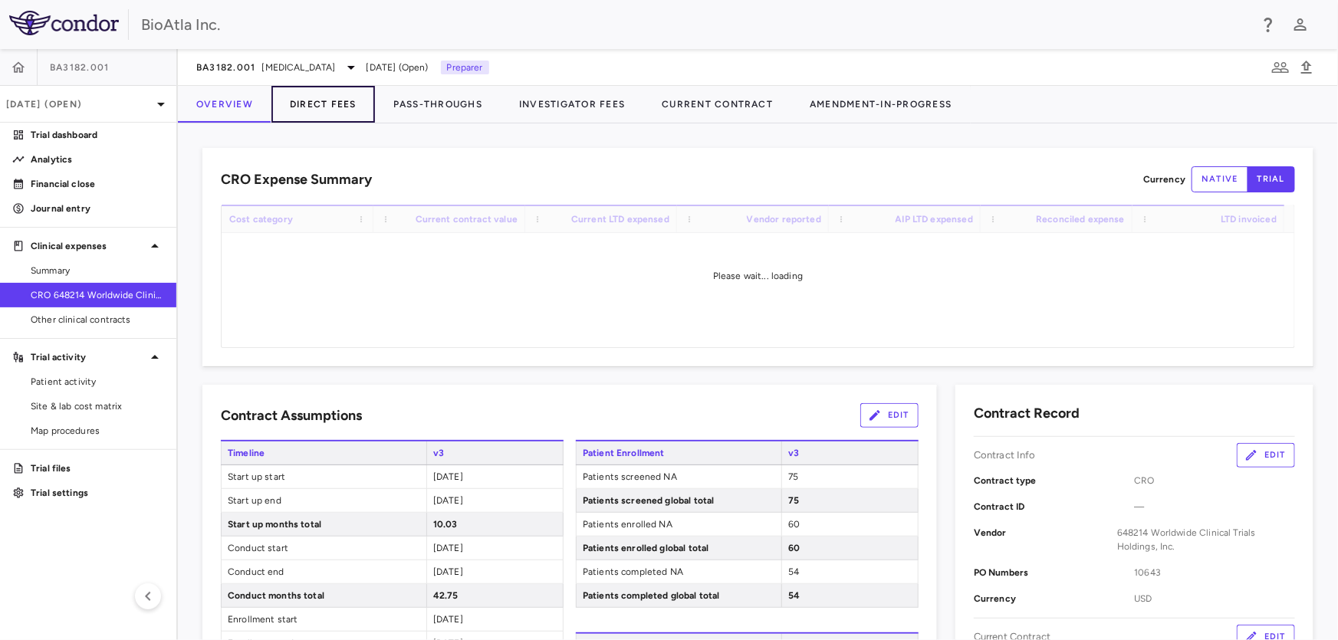
click at [320, 96] on button "Direct Fees" at bounding box center [322, 104] width 103 height 37
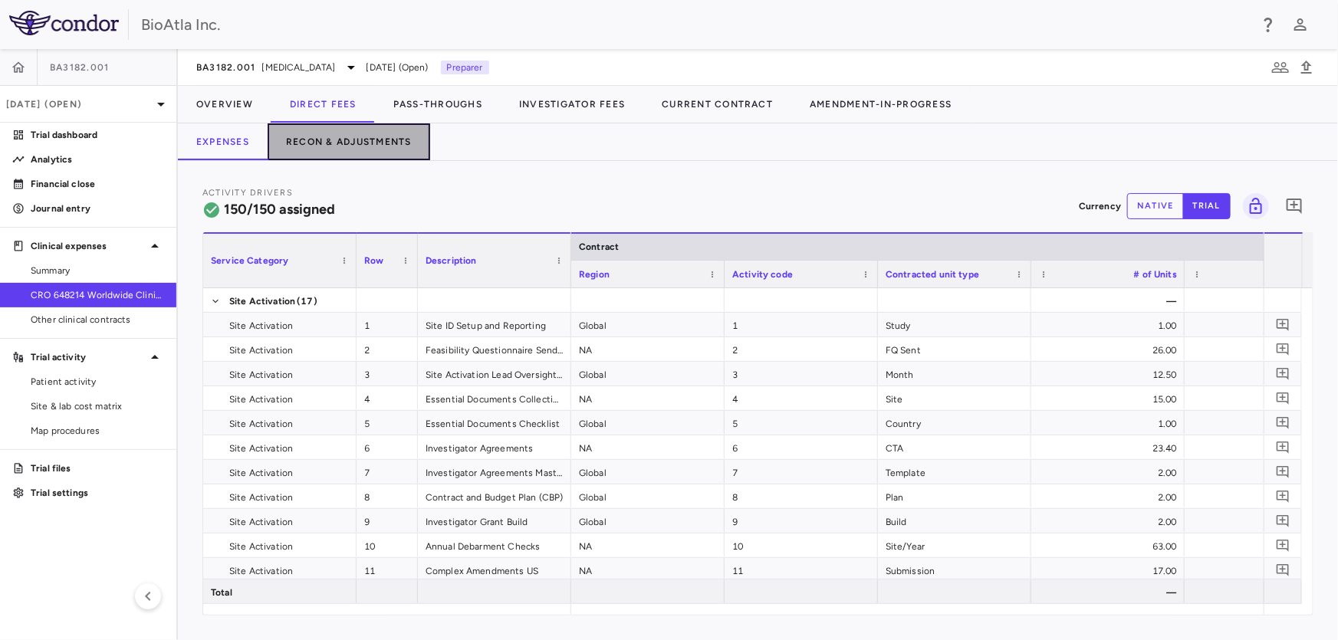
click at [344, 139] on button "Recon & Adjustments" at bounding box center [349, 141] width 163 height 37
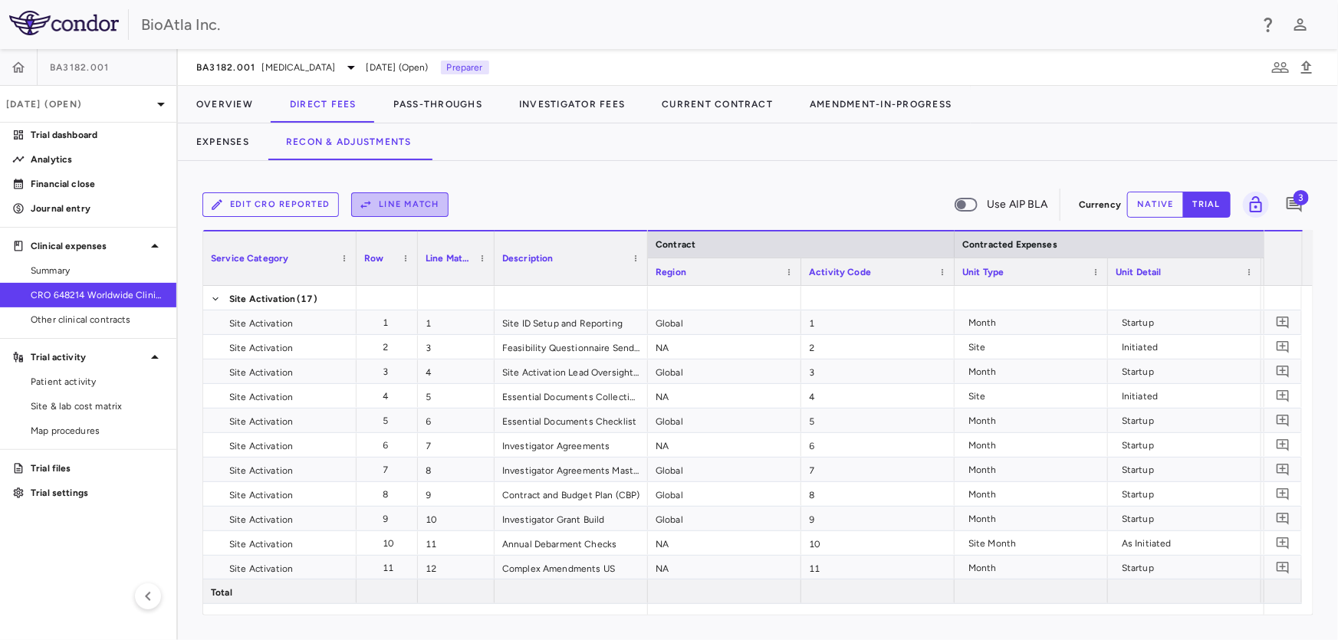
click at [392, 204] on button "Line Match" at bounding box center [399, 204] width 97 height 25
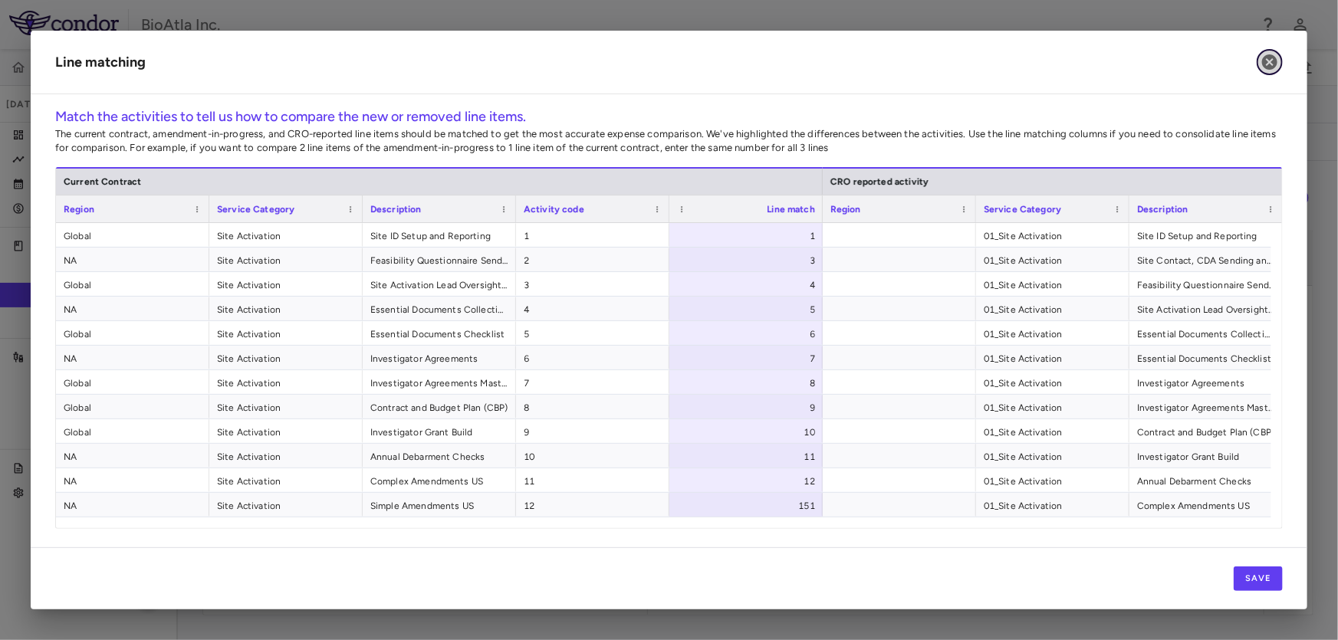
click at [1271, 57] on icon "button" at bounding box center [1269, 61] width 15 height 15
